Goal: Task Accomplishment & Management: Manage account settings

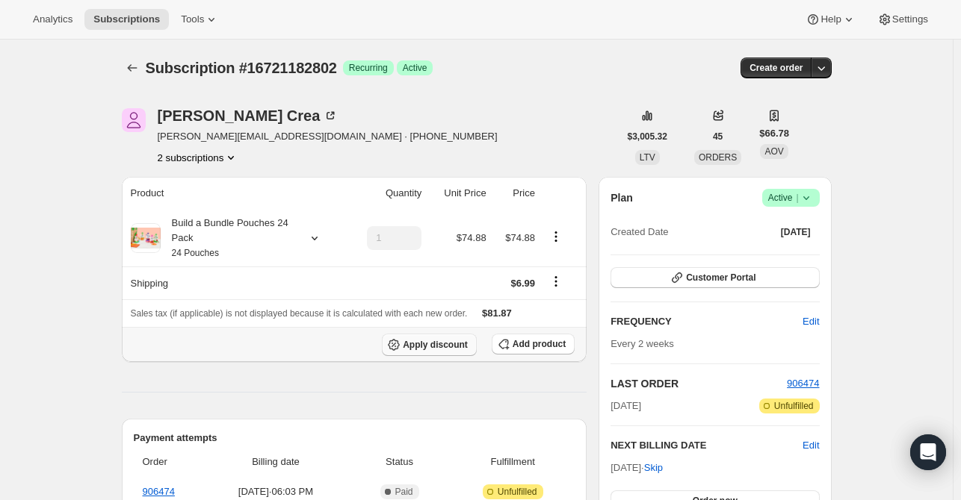
click at [454, 347] on span "Apply discount" at bounding box center [435, 345] width 65 height 12
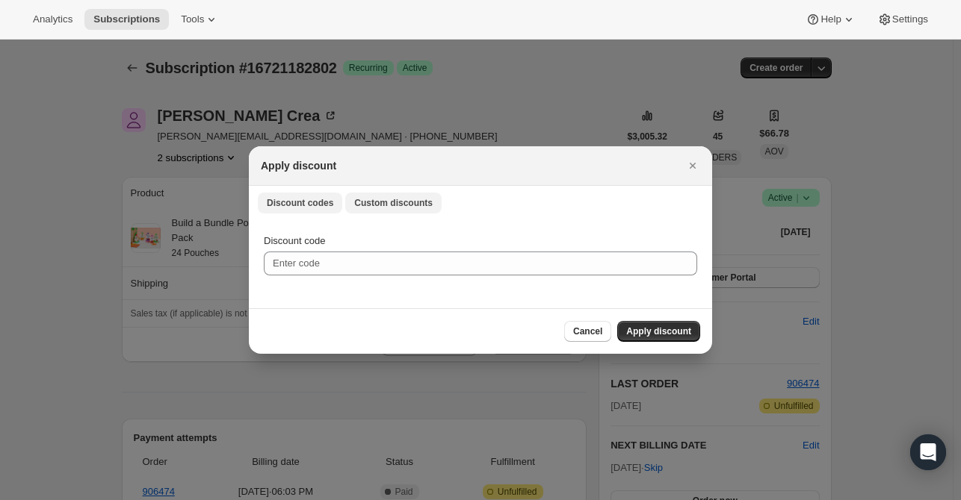
click at [415, 204] on span "Custom discounts" at bounding box center [393, 203] width 78 height 12
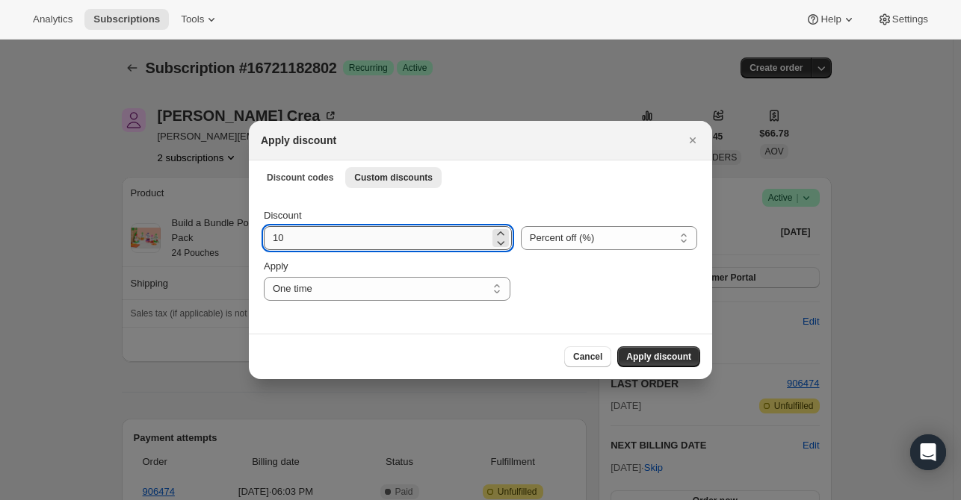
click at [330, 236] on input "10" at bounding box center [377, 238] width 226 height 24
drag, startPoint x: 330, startPoint y: 239, endPoint x: 102, endPoint y: 217, distance: 229.6
type input "30"
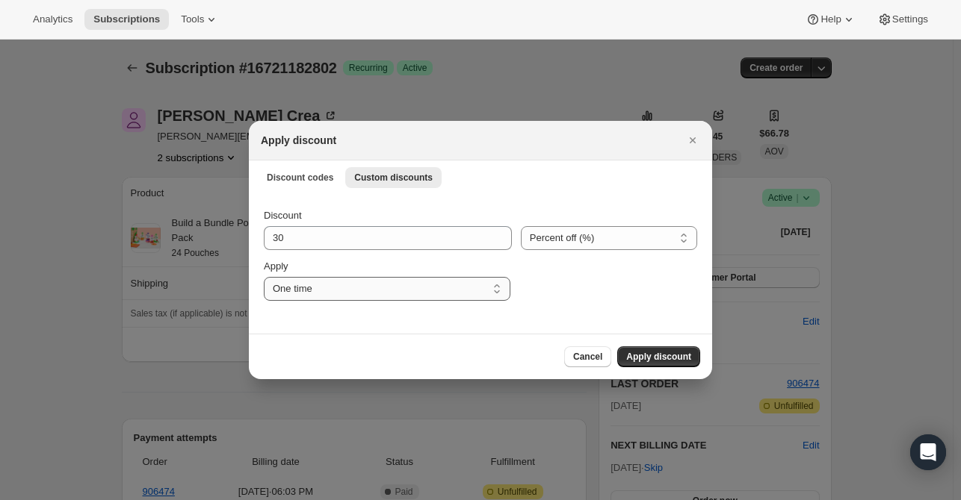
click at [422, 289] on select "One time Specify instances... Indefinitely" at bounding box center [387, 289] width 246 height 24
select select "specific"
click at [264, 277] on select "One time Specify instances... Indefinitely" at bounding box center [387, 289] width 246 height 24
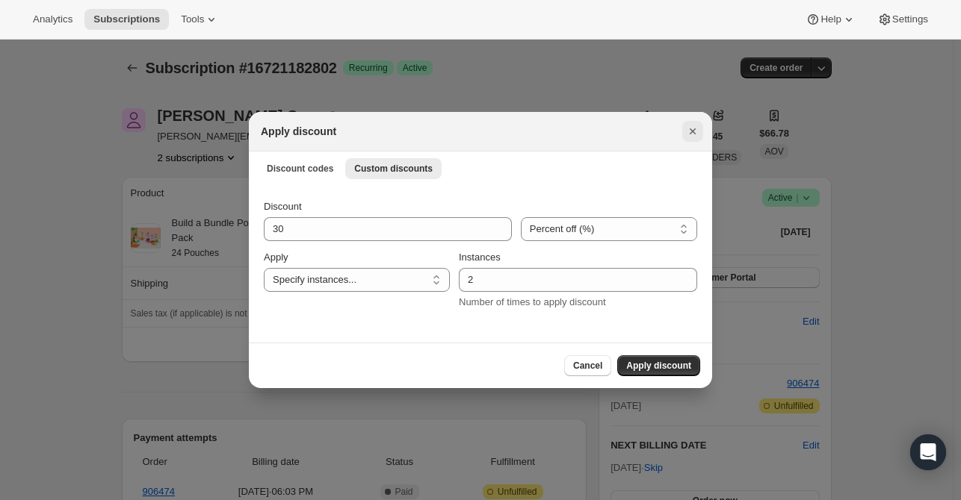
click at [689, 132] on icon "Close" at bounding box center [692, 131] width 15 height 15
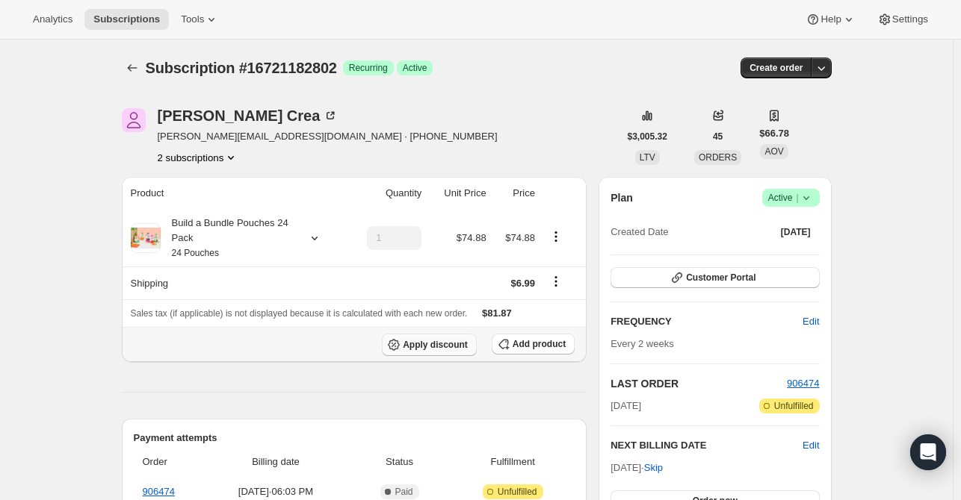
click at [446, 344] on span "Apply discount" at bounding box center [435, 345] width 65 height 12
select select "specific"
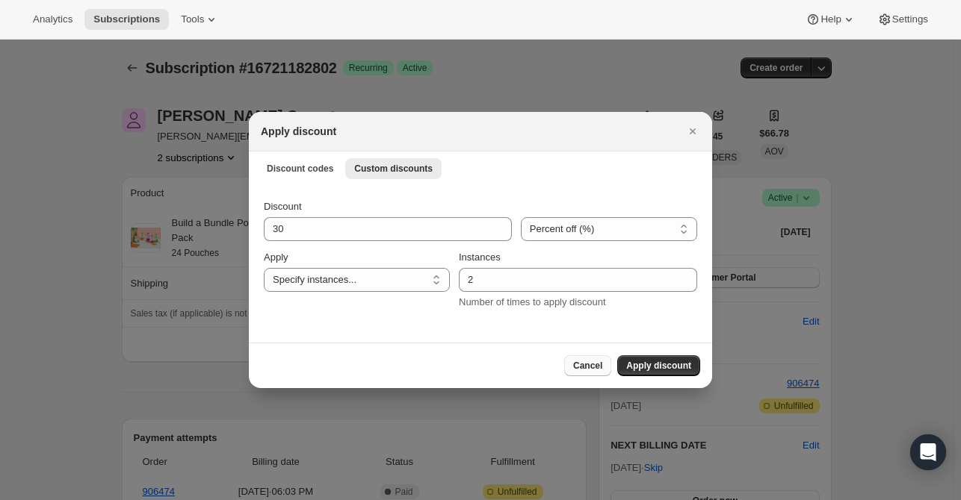
click at [586, 362] on span "Cancel" at bounding box center [587, 366] width 29 height 12
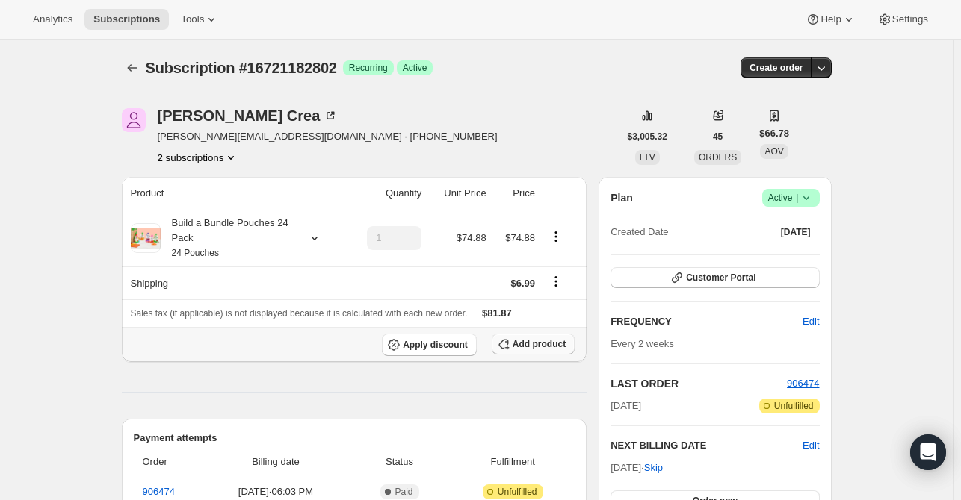
click at [550, 348] on span "Add product" at bounding box center [538, 344] width 53 height 12
click at [448, 332] on th "Apply discount Add product" at bounding box center [354, 344] width 465 height 35
click at [416, 341] on span "Apply discount" at bounding box center [435, 345] width 65 height 12
select select "specific"
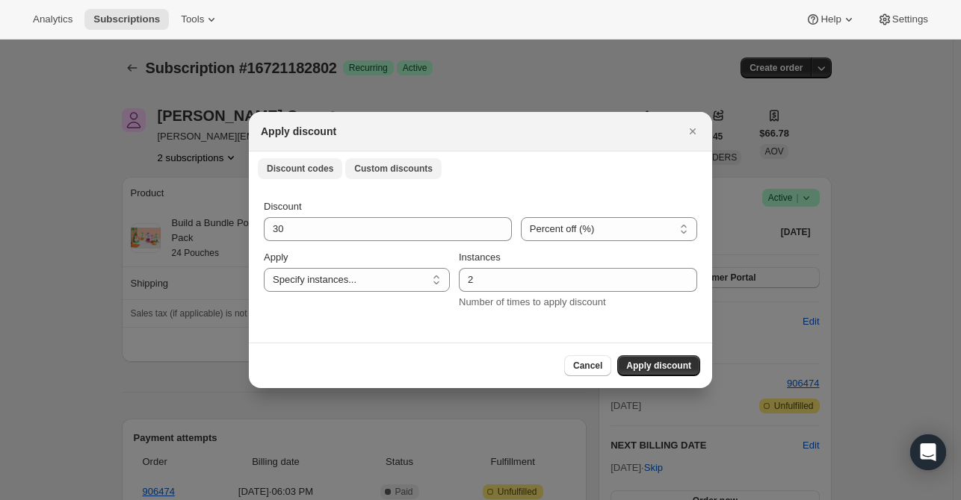
click at [287, 168] on span "Discount codes" at bounding box center [300, 169] width 66 height 12
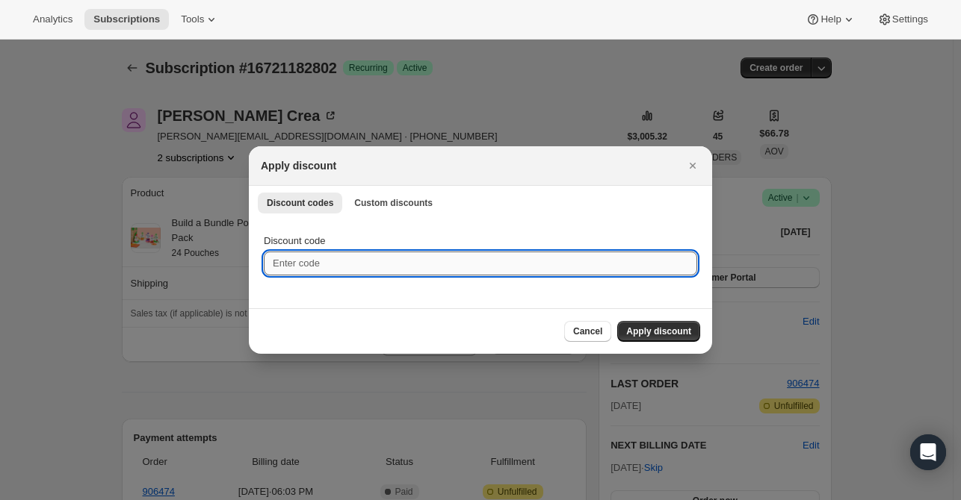
click at [329, 270] on input "Discount code" at bounding box center [480, 264] width 433 height 24
paste input "TWENTYFIVE6QAMSAGO"
type input "TWENTYFIVE6QAMSAGO"
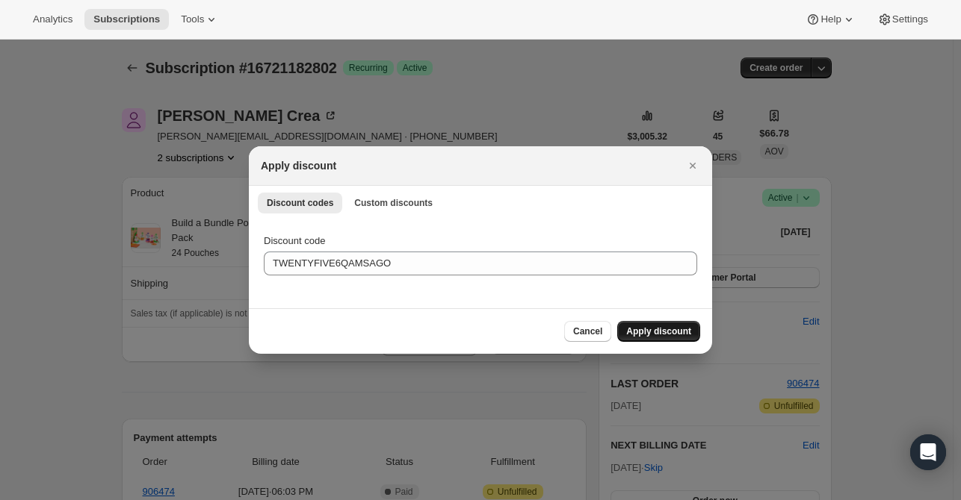
click at [690, 337] on span "Apply discount" at bounding box center [658, 332] width 65 height 12
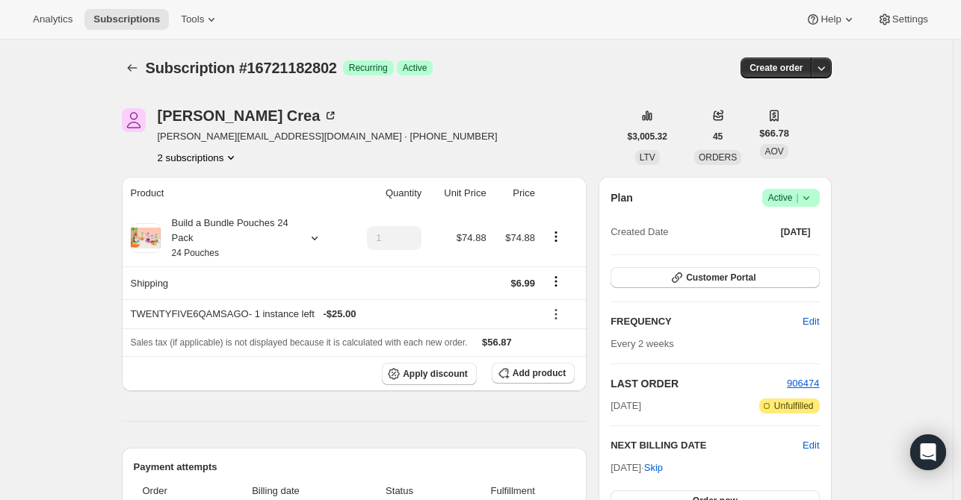
click at [179, 160] on button "2 subscriptions" at bounding box center [198, 157] width 81 height 15
click at [184, 187] on span "16721150034" at bounding box center [180, 184] width 60 height 11
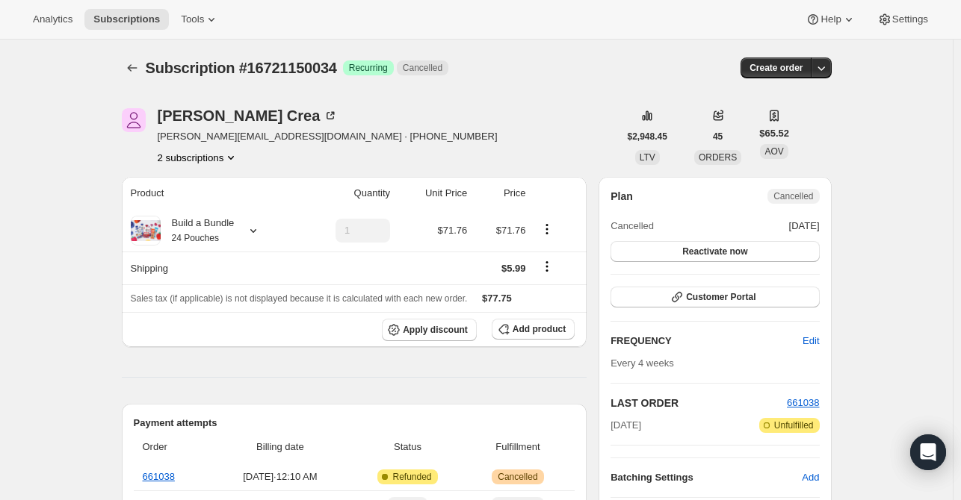
click at [195, 164] on button "2 subscriptions" at bounding box center [198, 157] width 81 height 15
click at [177, 213] on span "16721182802" at bounding box center [180, 210] width 60 height 11
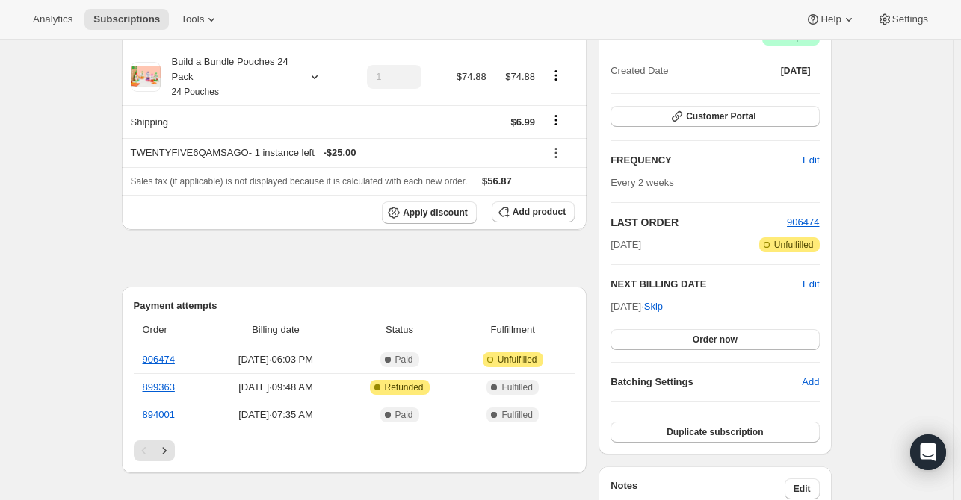
scroll to position [149, 0]
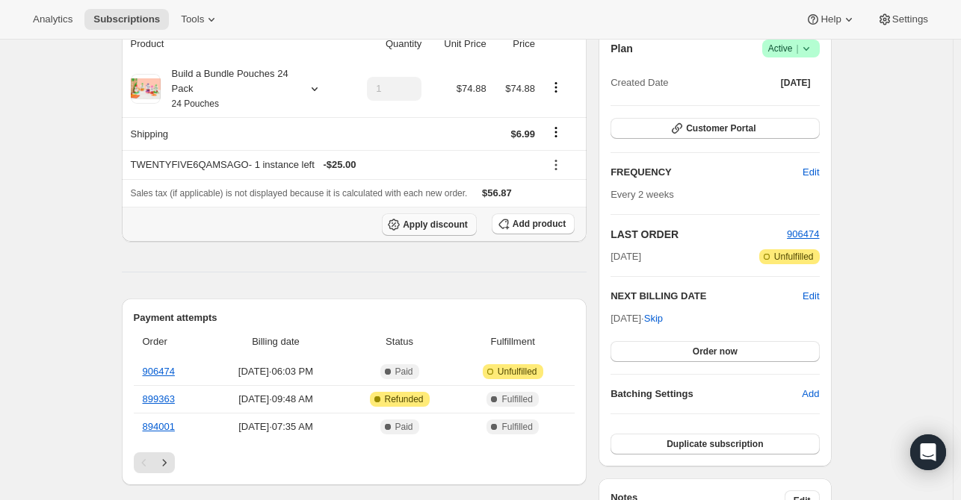
click at [443, 220] on span "Apply discount" at bounding box center [435, 225] width 65 height 12
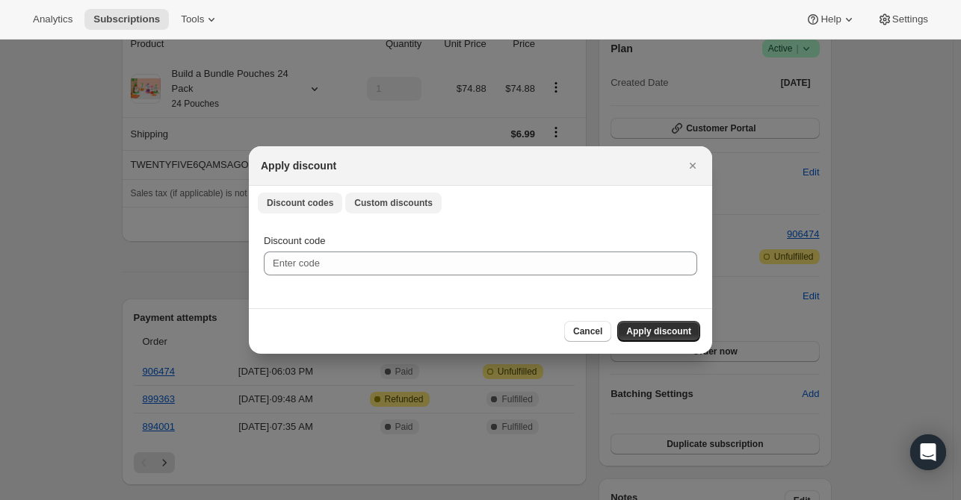
click at [379, 204] on span "Custom discounts" at bounding box center [393, 203] width 78 height 12
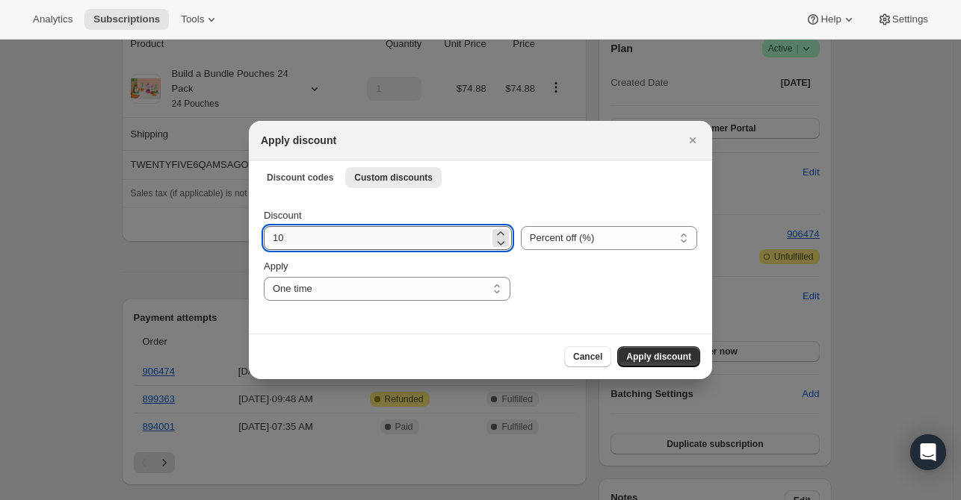
click at [347, 248] on input "10" at bounding box center [377, 238] width 226 height 24
type input "1"
type input "25"
click at [679, 363] on button "Apply discount" at bounding box center [658, 357] width 83 height 21
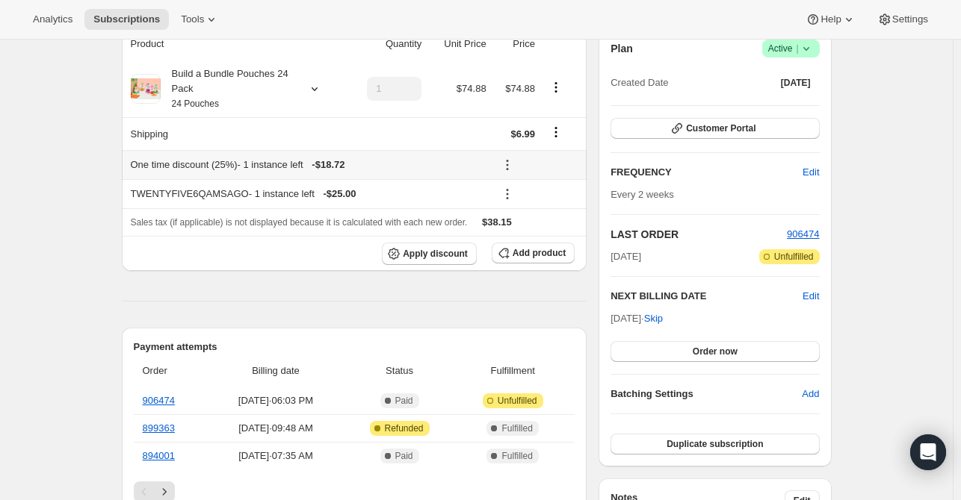
click at [512, 166] on icon at bounding box center [507, 165] width 15 height 15
click at [529, 214] on span "Remove" at bounding box center [542, 218] width 36 height 11
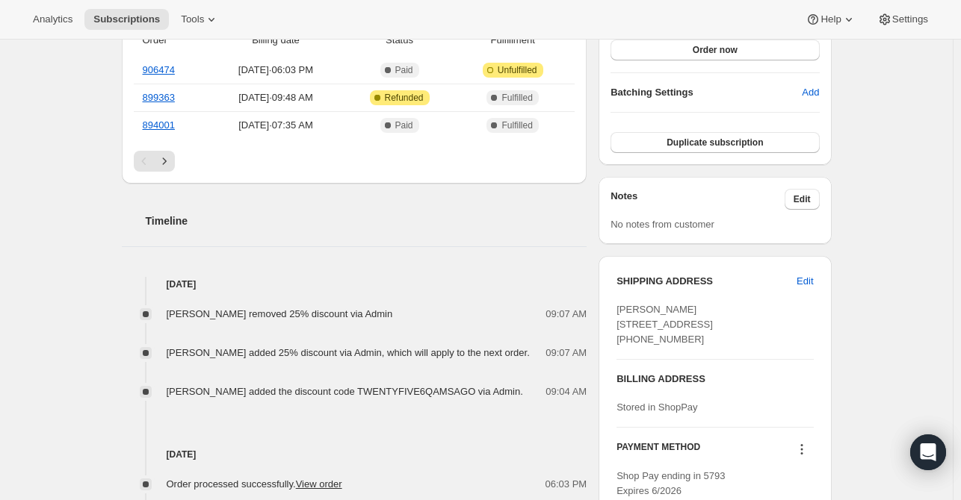
scroll to position [448, 0]
